Goal: Transaction & Acquisition: Purchase product/service

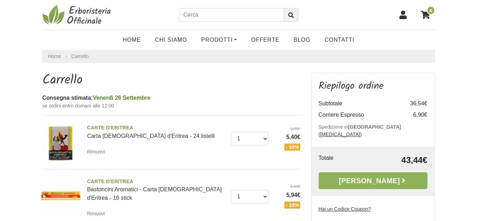
scroll to position [141, 0]
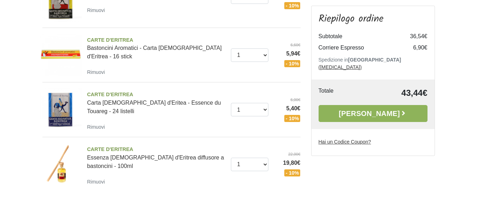
click at [384, 111] on link "[PERSON_NAME]" at bounding box center [373, 113] width 109 height 17
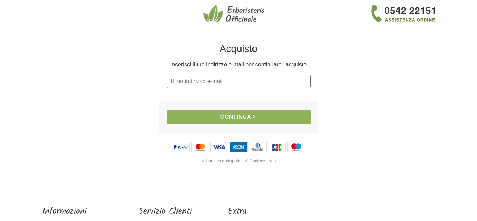
click at [264, 84] on input "E-mail" at bounding box center [239, 81] width 144 height 13
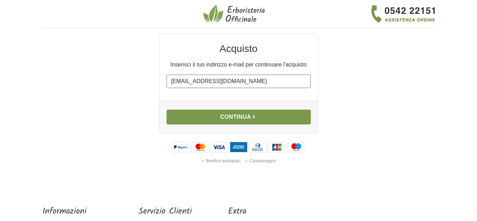
type input "[EMAIL_ADDRESS][DOMAIN_NAME]"
click at [245, 112] on button "Continua" at bounding box center [239, 117] width 144 height 15
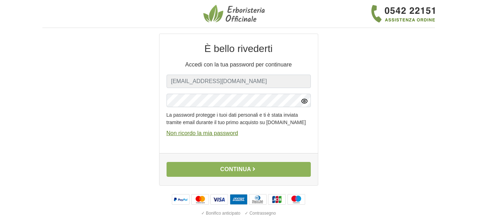
click at [306, 99] on icon "button" at bounding box center [304, 101] width 7 height 7
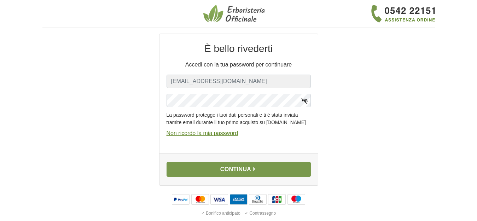
click at [255, 172] on button "Continua" at bounding box center [239, 169] width 144 height 15
